Goal: Task Accomplishment & Management: Manage account settings

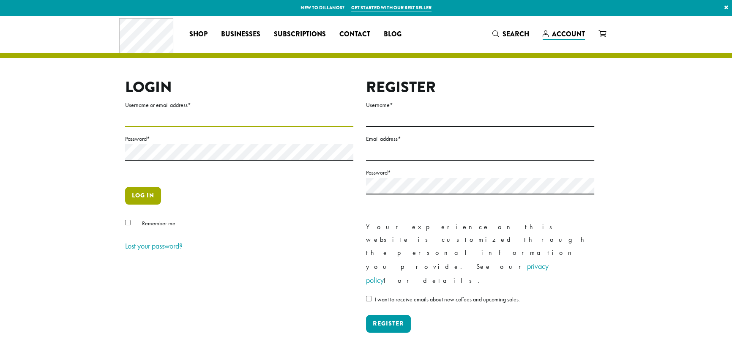
type input "**********"
click at [148, 193] on button "Log in" at bounding box center [143, 196] width 36 height 18
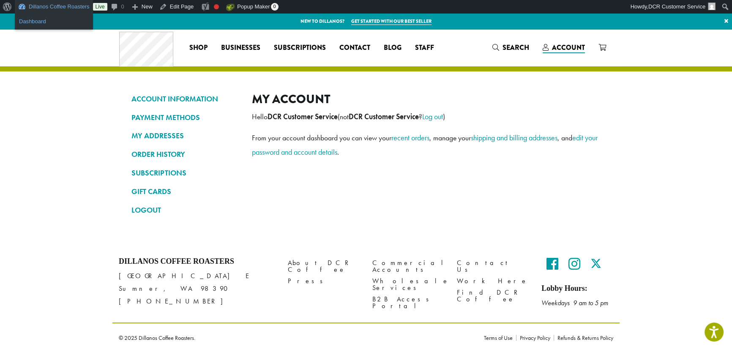
click at [35, 20] on link "Dashboard" at bounding box center [54, 21] width 78 height 11
